Goal: Find specific page/section: Find specific page/section

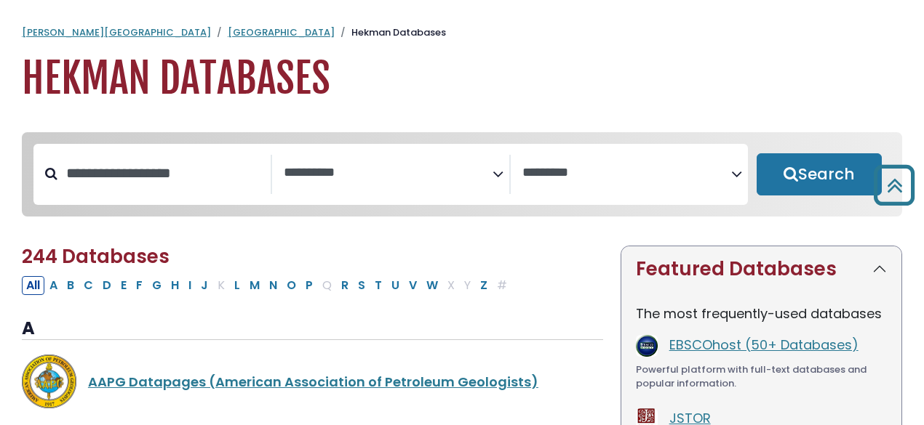
select select "Database Subject Filter"
select select "Database Vendors Filter"
click at [495, 176] on icon "Search filters" at bounding box center [497, 172] width 11 height 22
click at [439, 76] on h1 "Hekman Databases" at bounding box center [462, 79] width 880 height 49
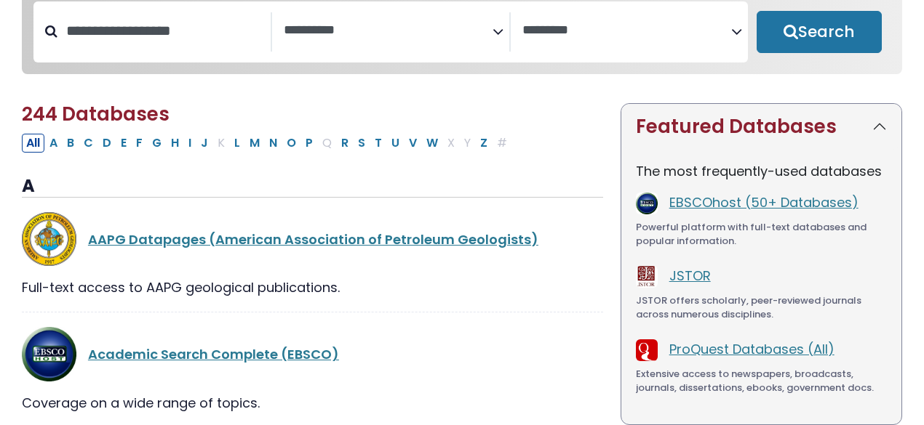
scroll to position [145, 0]
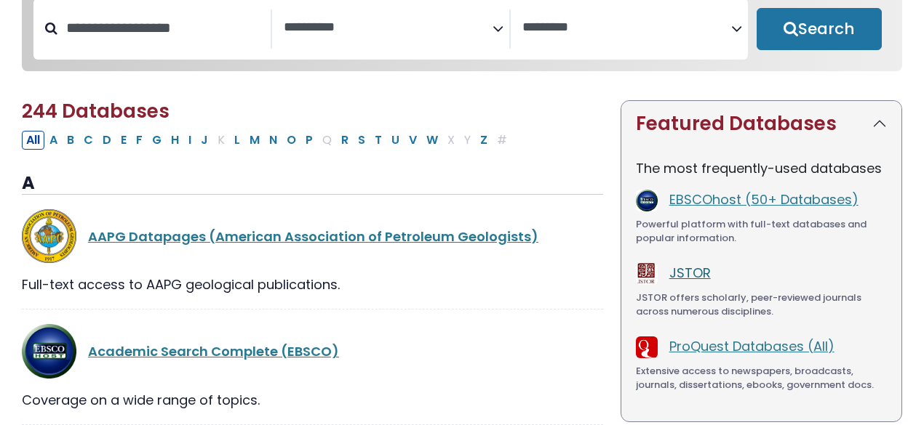
click at [702, 282] on link "JSTOR" at bounding box center [689, 273] width 41 height 18
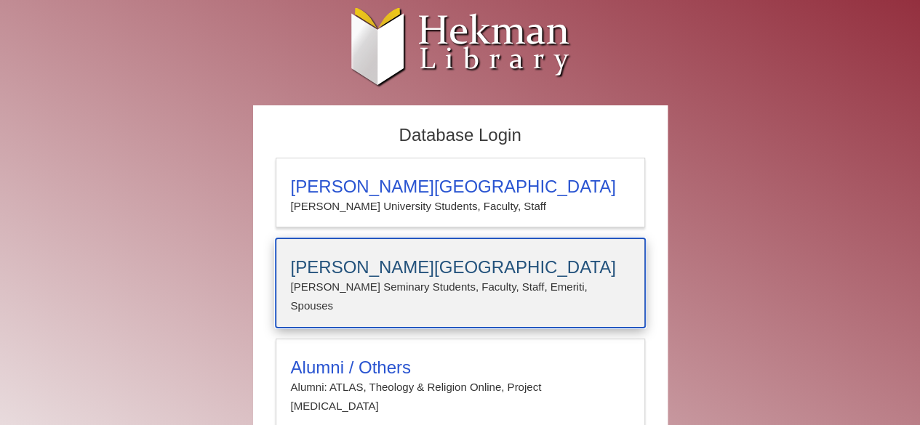
click at [482, 281] on p "Calvin Seminary Students, Faculty, Staff, Emeriti, Spouses" at bounding box center [460, 297] width 339 height 39
